Goal: Task Accomplishment & Management: Manage account settings

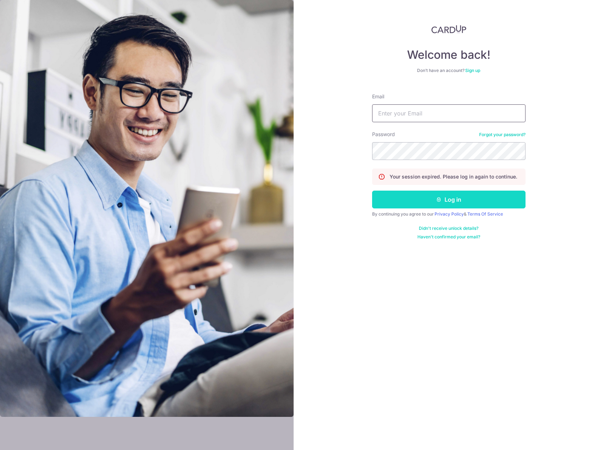
type input "[EMAIL_ADDRESS][DOMAIN_NAME]"
click at [442, 203] on button "Log in" at bounding box center [448, 200] width 153 height 18
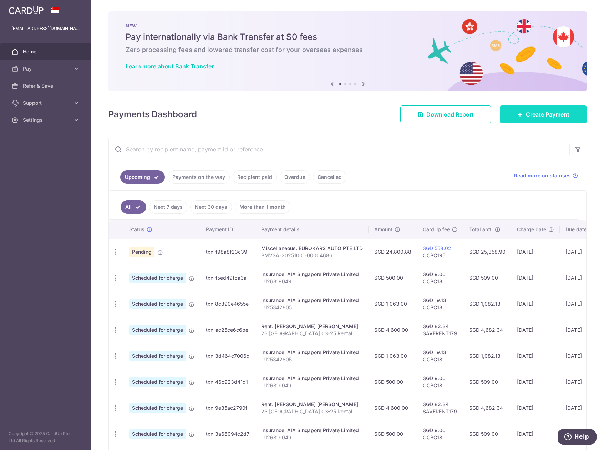
click at [517, 115] on icon at bounding box center [520, 115] width 6 height 6
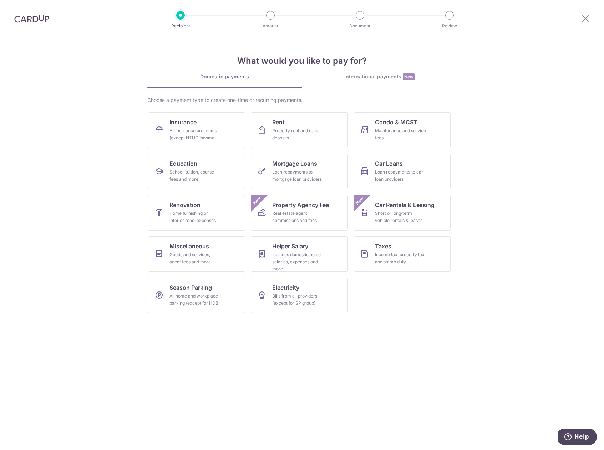
click at [426, 346] on section "What would you like to pay for? Domestic payments International payments New Ch…" at bounding box center [302, 243] width 604 height 413
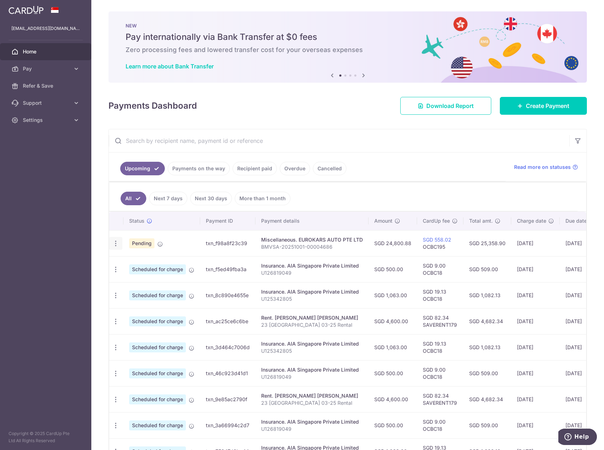
click at [114, 241] on icon "button" at bounding box center [115, 243] width 7 height 7
click at [148, 283] on span "Cancel payment" at bounding box center [154, 280] width 48 height 9
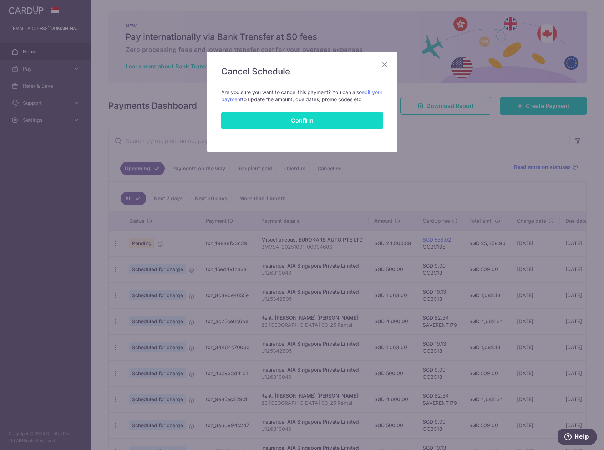
click at [332, 122] on button "Confirm" at bounding box center [302, 121] width 162 height 18
